Goal: Navigation & Orientation: Find specific page/section

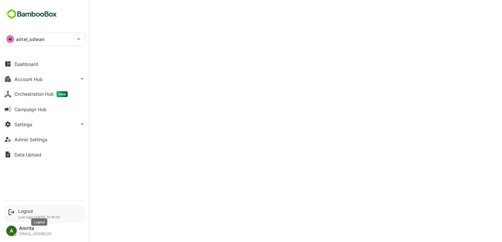
click at [28, 211] on div "Logout" at bounding box center [39, 212] width 43 height 6
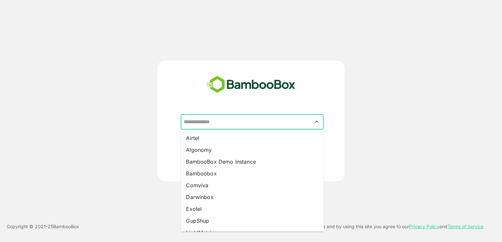
click at [240, 125] on input "text" at bounding box center [252, 122] width 140 height 12
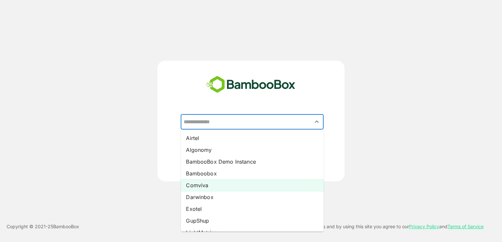
click at [225, 190] on li "Comviva" at bounding box center [252, 186] width 143 height 12
type input "*******"
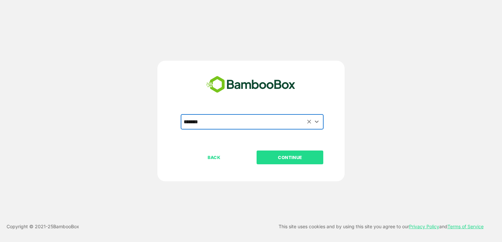
click at [284, 160] on p "CONTINUE" at bounding box center [290, 157] width 66 height 7
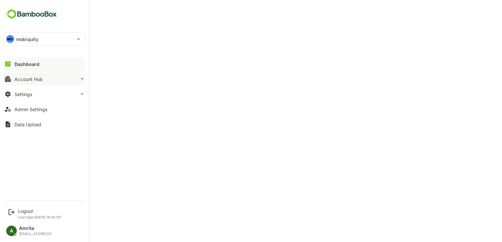
click at [22, 80] on div "Account Hub" at bounding box center [28, 80] width 28 height 6
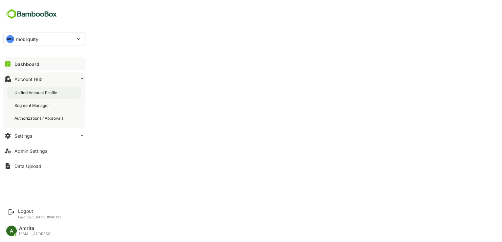
click at [37, 94] on div "Unified Account Profile" at bounding box center [36, 93] width 44 height 6
